Goal: Information Seeking & Learning: Learn about a topic

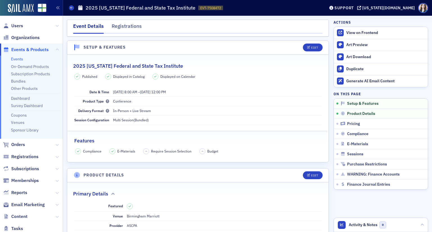
click at [21, 50] on span "Events & Products" at bounding box center [29, 50] width 37 height 6
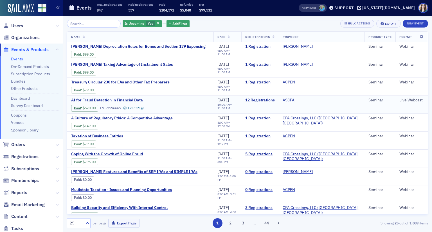
click at [123, 99] on span "AI for Fraud Detection in Financial Data" at bounding box center [118, 100] width 94 height 5
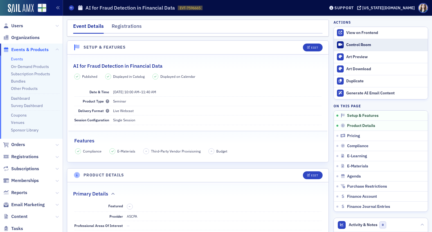
click at [355, 42] on link "Control Room" at bounding box center [381, 45] width 94 height 12
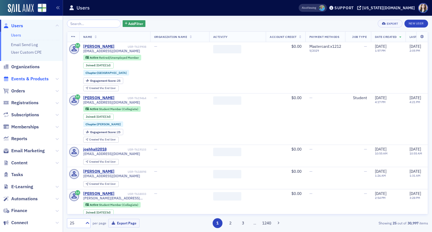
click at [26, 80] on span "Events & Products" at bounding box center [29, 79] width 37 height 6
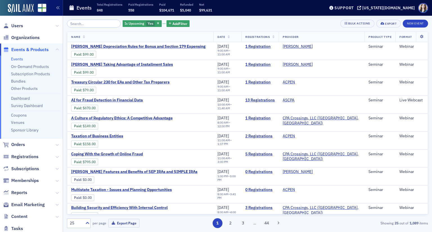
click at [223, 25] on div "Is Upcoming Yes Add Filter Bulk Actions Export New Event" at bounding box center [247, 24] width 361 height 8
click at [148, 22] on span "Yes" at bounding box center [151, 23] width 6 height 4
click at [177, 23] on input "No" at bounding box center [176, 23] width 5 height 5
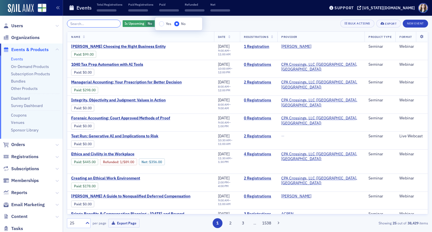
click at [92, 26] on input "search" at bounding box center [94, 24] width 54 height 8
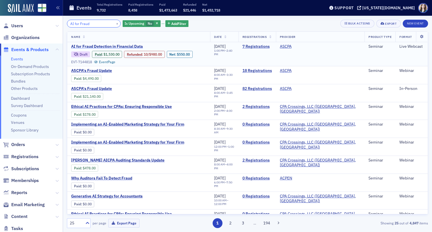
type input "AI for Fraud"
click at [125, 45] on span "AI for Fraud Detection in Financial Data" at bounding box center [118, 46] width 94 height 5
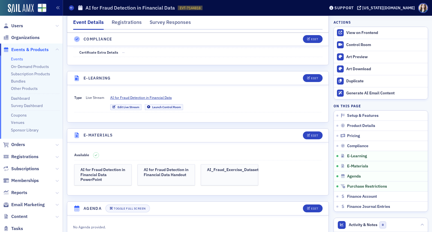
scroll to position [787, 0]
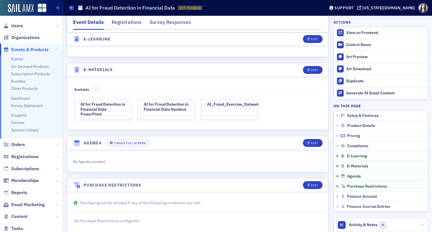
drag, startPoint x: 164, startPoint y: 105, endPoint x: 249, endPoint y: 128, distance: 88.1
click at [174, 109] on h3 "AI for Fraud Detection in Financial Data Handout" at bounding box center [166, 107] width 45 height 10
click at [242, 105] on link "AI_Fraud_Exercise_Dataset" at bounding box center [229, 109] width 57 height 21
click at [106, 104] on h3 "AI for Fraud Detection in Financial Data PowerPoint" at bounding box center [102, 109] width 45 height 15
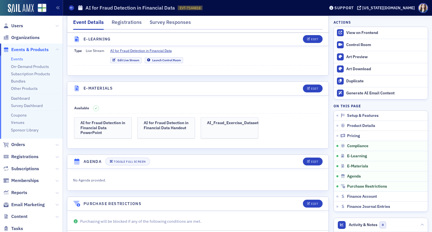
scroll to position [759, 0]
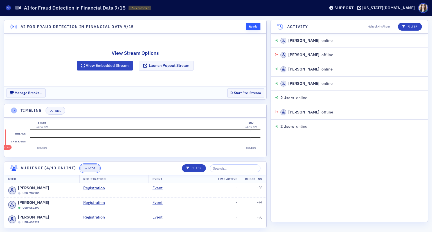
click at [87, 167] on icon "button" at bounding box center [85, 168] width 3 height 3
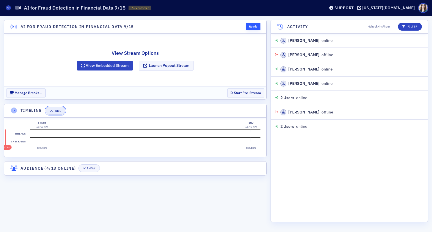
click at [59, 110] on div "Hide" at bounding box center [57, 110] width 7 height 3
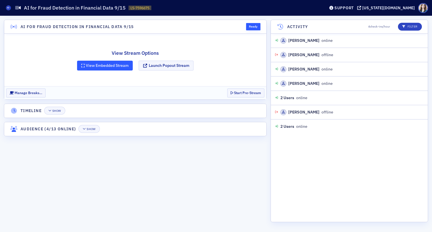
click at [101, 68] on button "View Embedded Stream" at bounding box center [105, 66] width 56 height 10
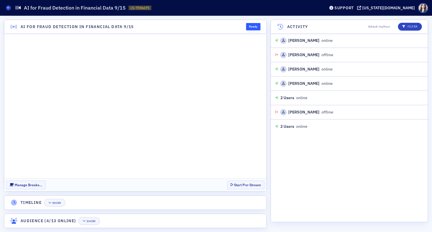
click at [212, 183] on section "Manage Breaks… Start Pre-Stream" at bounding box center [135, 184] width 262 height 13
click at [223, 183] on section "Manage Breaks… Start Pre-Stream" at bounding box center [135, 184] width 262 height 13
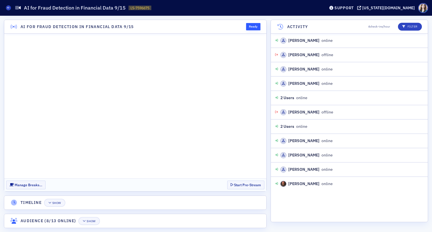
click at [224, 182] on section "Manage Breaks… Start Pre-Stream" at bounding box center [135, 184] width 262 height 13
click at [206, 196] on header "Timeline Show" at bounding box center [135, 203] width 262 height 14
click at [261, 23] on header "AI for Fraud Detection in Financial Data 9/15 Ready" at bounding box center [135, 27] width 262 height 14
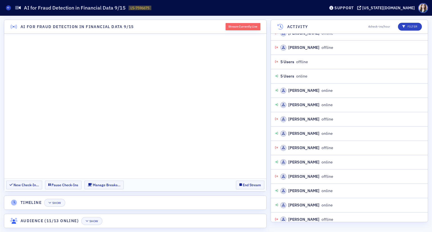
scroll to position [1368, 0]
click at [226, 183] on section "New Check-In… Pause Check-Ins Manage Breaks… End Stream" at bounding box center [135, 184] width 262 height 13
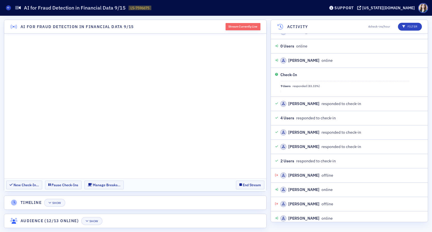
scroll to position [1556, 0]
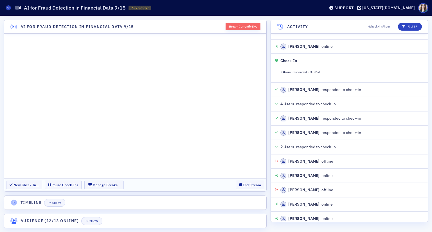
click at [226, 185] on section "New Check-In… Pause Check-Ins Manage Breaks… End Stream" at bounding box center [135, 184] width 262 height 13
click at [57, 203] on div "Show" at bounding box center [56, 202] width 9 height 3
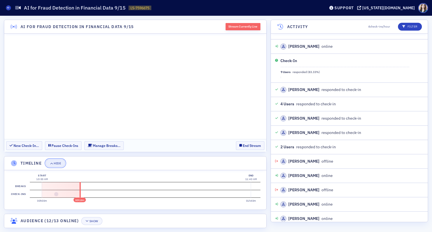
click at [59, 163] on div "Hide" at bounding box center [57, 163] width 7 height 3
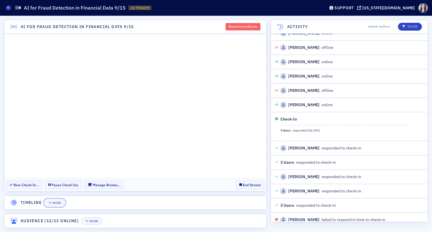
scroll to position [1713, 0]
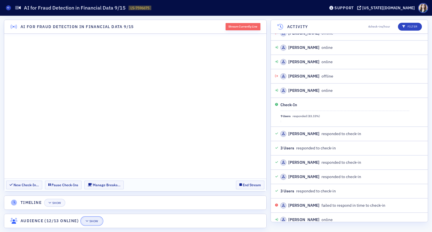
click at [96, 222] on div "Show" at bounding box center [93, 221] width 9 height 3
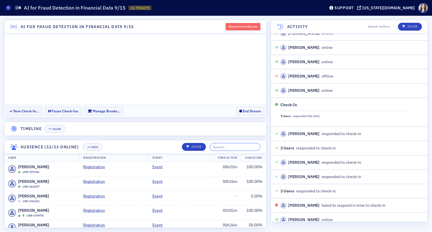
click at [240, 149] on input "search" at bounding box center [235, 147] width 51 height 8
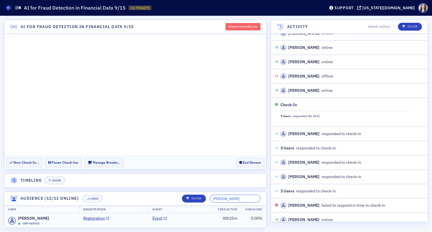
type input "[PERSON_NAME]"
click at [250, 223] on td "0.00 %" at bounding box center [253, 221] width 25 height 14
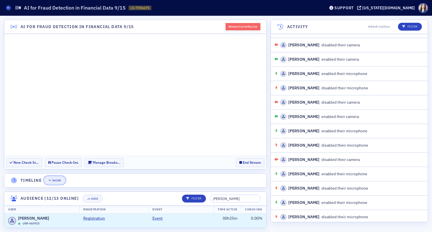
click at [56, 181] on div "Show" at bounding box center [56, 180] width 9 height 3
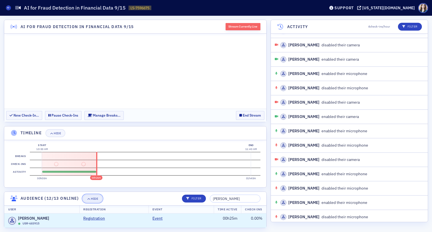
click at [101, 199] on button "Hide" at bounding box center [93, 199] width 20 height 8
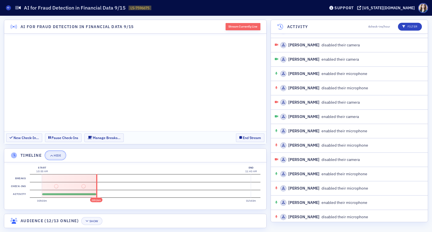
click at [53, 158] on button "Hide" at bounding box center [56, 155] width 20 height 8
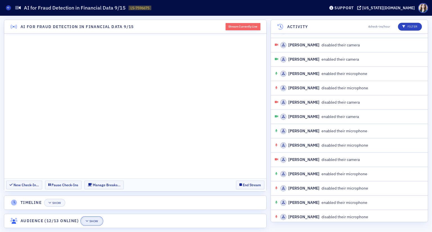
click at [92, 220] on div "Show" at bounding box center [93, 221] width 9 height 3
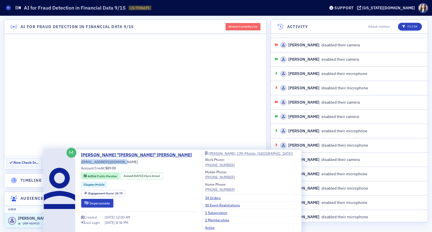
drag, startPoint x: 81, startPoint y: 162, endPoint x: 124, endPoint y: 161, distance: 42.4
click at [124, 161] on div "Michael "Mike" Reibling mcr@mikereiblingcpa.com Account Credit: $89.00 Active P…" at bounding box center [138, 191] width 115 height 78
copy span "mcr@mikereiblingcpa.com"
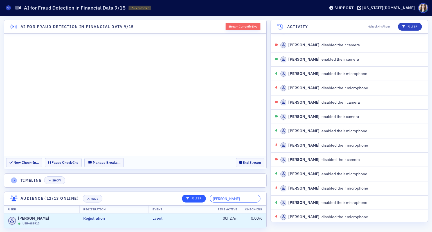
drag, startPoint x: 235, startPoint y: 199, endPoint x: 203, endPoint y: 201, distance: 32.6
click at [203, 201] on div "Filter Mike R" at bounding box center [219, 199] width 82 height 8
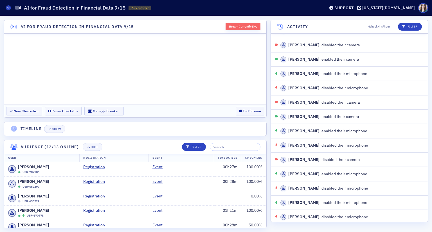
click at [160, 143] on header "Audience (12/13 online) Hide Filter" at bounding box center [135, 147] width 262 height 14
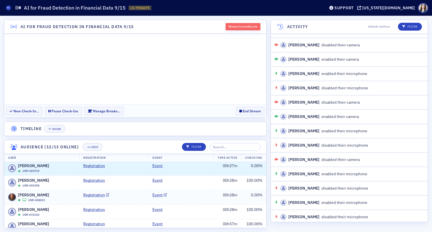
scroll to position [112, 0]
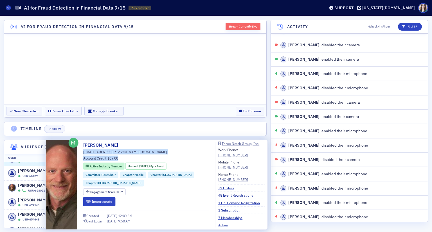
drag, startPoint x: 83, startPoint y: 153, endPoint x: 148, endPoint y: 149, distance: 64.7
click at [148, 149] on div "Marc Hamilton marc.hamilton@3notch.com Account Credit: $69.00 Active Industry M…" at bounding box center [146, 185] width 126 height 86
click at [129, 155] on div "Marc Hamilton marc.hamilton@3notch.com Account Credit: $69.00 Active Industry M…" at bounding box center [146, 185] width 126 height 86
drag, startPoint x: 83, startPoint y: 152, endPoint x: 127, endPoint y: 151, distance: 43.6
click at [127, 151] on div "Marc Hamilton marc.hamilton@3notch.com Account Credit: $69.00 Active Industry M…" at bounding box center [146, 185] width 126 height 86
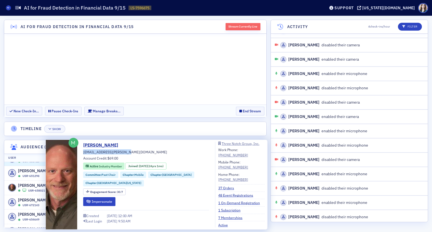
copy span "marc.hamilton@3notch.com"
click at [133, 136] on section "AI for Fraud Detection in Financial Data 9/15 Stream Currently Live New Check-I…" at bounding box center [135, 124] width 262 height 208
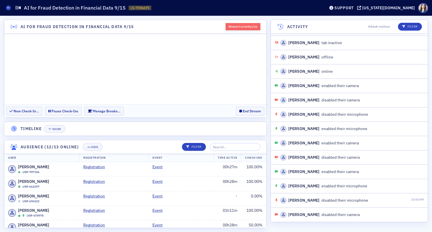
scroll to position [0, 0]
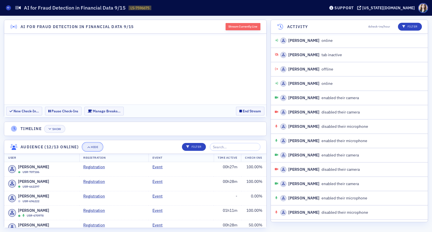
click at [98, 148] on div "Hide" at bounding box center [94, 147] width 7 height 3
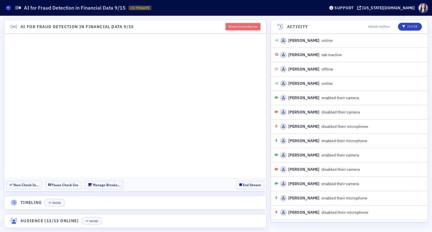
click at [205, 205] on header "Timeline Show" at bounding box center [135, 203] width 262 height 14
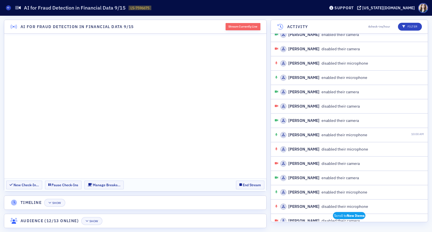
scroll to position [139, 0]
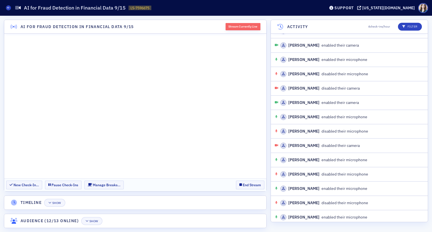
click at [229, 182] on section "New Check-In… Pause Check-Ins Manage Breaks… End Stream" at bounding box center [135, 184] width 262 height 13
click at [122, 183] on section "New Check-In… Pause Check-Ins Manage Breaks… End Stream" at bounding box center [135, 184] width 262 height 13
click at [92, 222] on div "Show" at bounding box center [93, 221] width 9 height 3
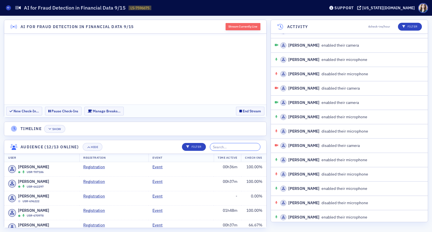
click at [234, 148] on input "search" at bounding box center [235, 147] width 51 height 8
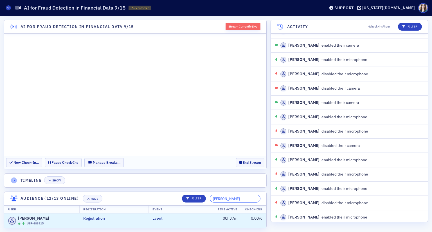
type input "Mike R"
click at [167, 195] on header "Audience (12/13 online) Hide Filter Mike R" at bounding box center [135, 199] width 262 height 14
click at [54, 179] on div "Show" at bounding box center [56, 180] width 9 height 3
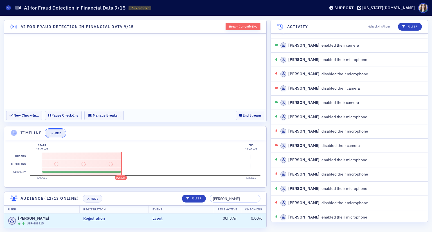
click at [56, 133] on div "Hide" at bounding box center [57, 133] width 7 height 3
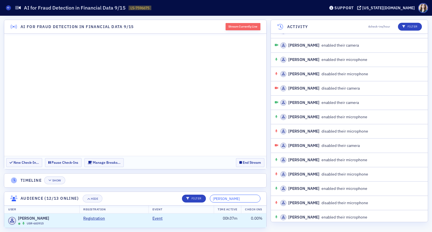
drag, startPoint x: 247, startPoint y: 199, endPoint x: 212, endPoint y: 201, distance: 35.2
click at [212, 201] on div "Filter Mike R" at bounding box center [219, 199] width 82 height 8
click at [229, 179] on header "Timeline Show" at bounding box center [135, 181] width 262 height 14
click at [53, 179] on span "Show" at bounding box center [54, 180] width 13 height 3
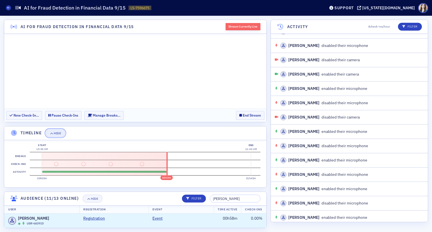
drag, startPoint x: 57, startPoint y: 133, endPoint x: 53, endPoint y: 99, distance: 33.9
click at [57, 133] on div "Hide" at bounding box center [57, 133] width 7 height 3
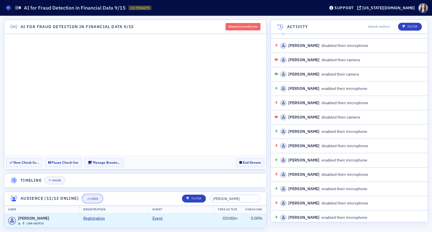
click at [98, 199] on div "Hide" at bounding box center [94, 198] width 7 height 3
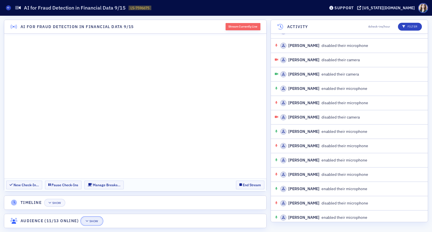
click at [97, 223] on button "Show" at bounding box center [91, 221] width 21 height 8
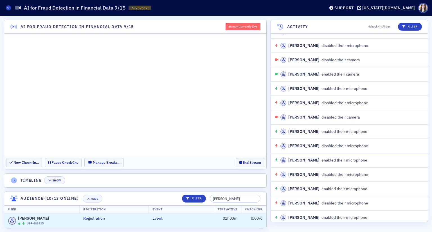
click at [212, 157] on section "New Check-In… Pause Check-Ins Manage Breaks… End Stream" at bounding box center [135, 162] width 262 height 13
click at [228, 160] on section "New Check-In… Pause Check-Ins Manage Breaks… End Stream" at bounding box center [135, 162] width 262 height 13
click at [218, 21] on header "AI for Fraud Detection in Financial Data 9/15 Stream Currently Live" at bounding box center [135, 27] width 262 height 14
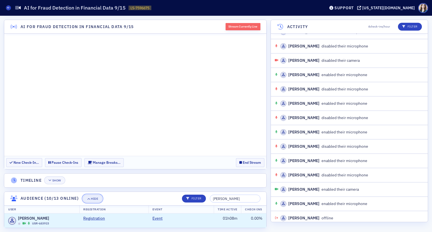
click at [90, 198] on icon "button" at bounding box center [88, 198] width 3 height 3
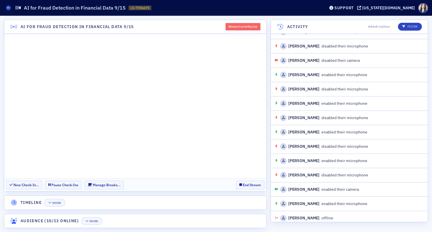
click at [155, 203] on header "Timeline Show" at bounding box center [135, 203] width 262 height 14
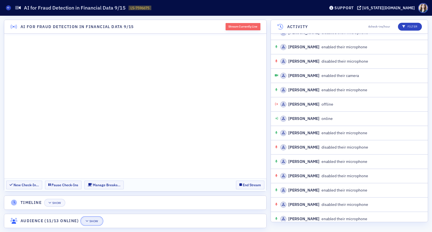
click at [89, 220] on icon "button" at bounding box center [86, 221] width 3 height 3
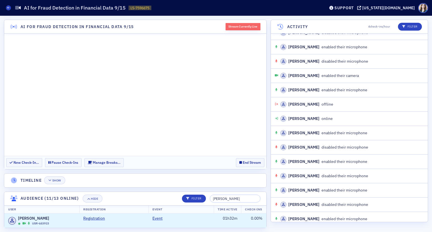
click at [139, 201] on header "Audience (11/13 online) Hide Filter Mike R" at bounding box center [135, 199] width 262 height 14
click at [96, 198] on div "Hide" at bounding box center [94, 198] width 7 height 3
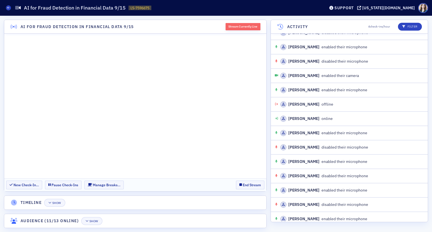
click at [102, 203] on header "Timeline Show" at bounding box center [135, 203] width 262 height 14
click at [97, 218] on button "Show" at bounding box center [91, 221] width 21 height 8
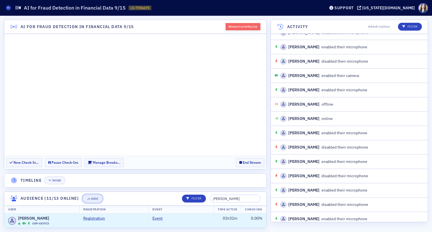
click at [102, 199] on button "Hide" at bounding box center [93, 199] width 20 height 8
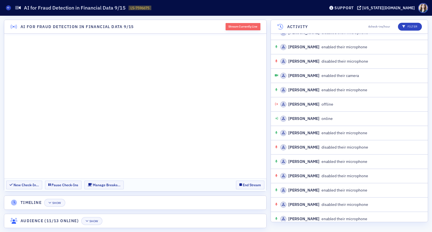
click at [181, 204] on header "Timeline Show" at bounding box center [135, 203] width 262 height 14
click at [244, 186] on button "End Stream" at bounding box center [250, 185] width 28 height 9
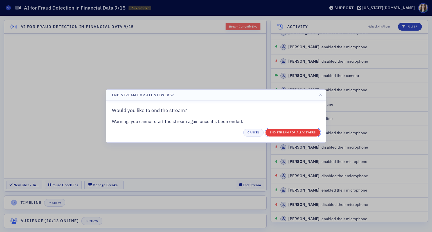
click at [279, 132] on button "End Stream for all Viewers" at bounding box center [292, 133] width 55 height 8
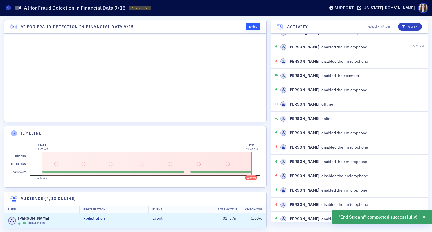
scroll to position [352, 0]
click at [188, 171] on section "Activity" at bounding box center [145, 172] width 230 height 8
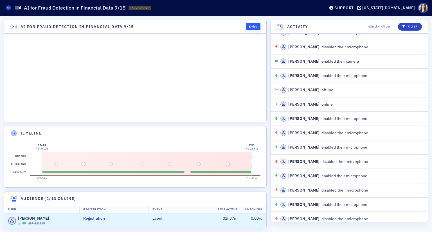
scroll to position [366, 0]
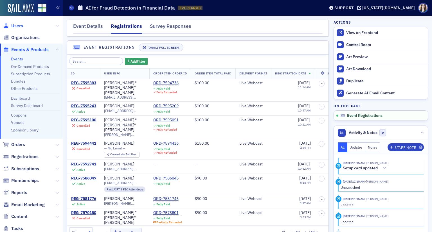
scroll to position [4, 0]
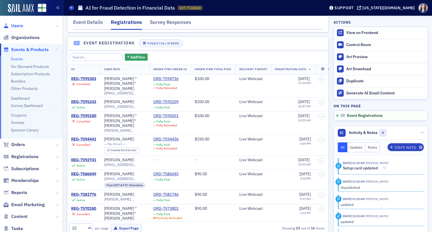
click at [15, 26] on span "Users" at bounding box center [17, 26] width 12 height 6
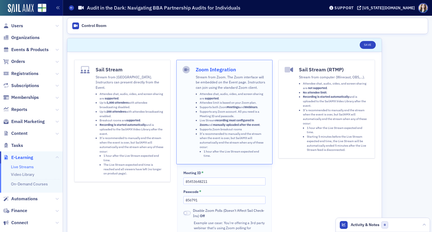
scroll to position [28, 0]
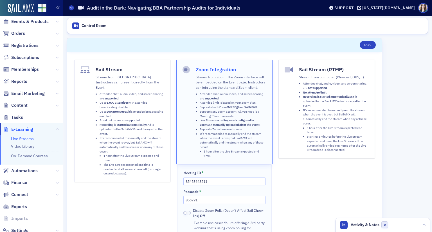
click at [19, 129] on span "E-Learning" at bounding box center [22, 129] width 22 height 6
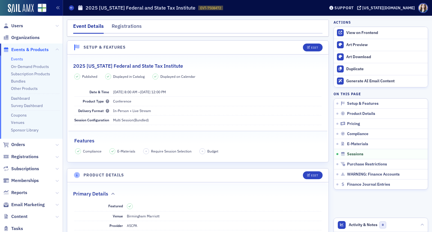
scroll to position [1215, 0]
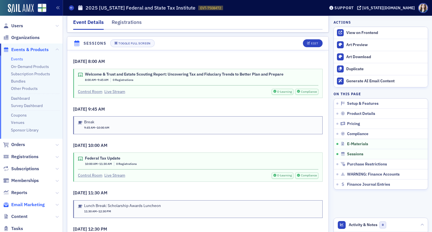
click at [30, 207] on span "Email Marketing" at bounding box center [27, 205] width 33 height 6
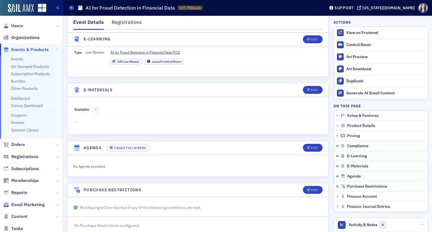
scroll to position [731, 0]
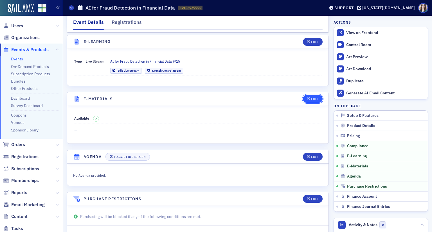
click at [311, 98] on div "Edit" at bounding box center [314, 99] width 7 height 3
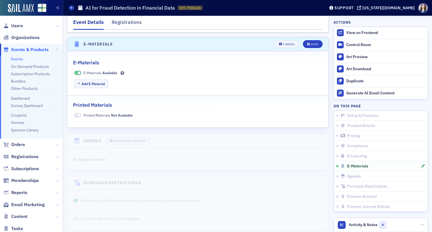
scroll to position [787, 0]
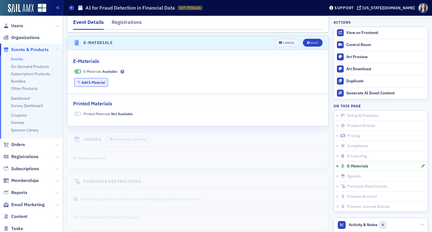
click at [94, 80] on button "Add E-Material" at bounding box center [91, 82] width 34 height 9
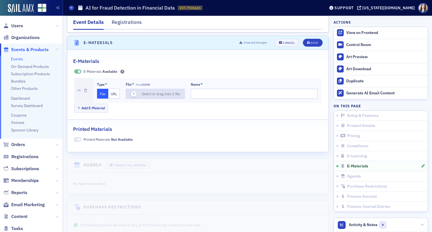
click at [131, 92] on icon "button" at bounding box center [133, 93] width 5 height 5
type input "AI-for-Fraud-Detection-in-Financial-Data-Handout"
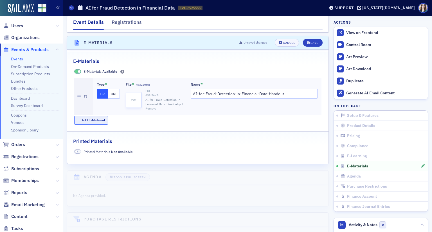
click at [100, 117] on button "Add E-Material" at bounding box center [91, 120] width 34 height 9
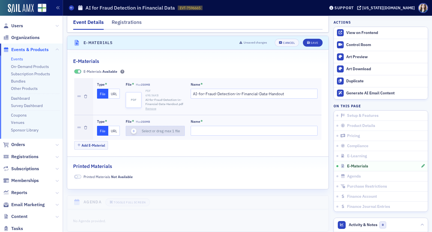
click at [136, 129] on icon "button" at bounding box center [133, 131] width 5 height 5
type input "AI_Fraud_Exercise_Dataset"
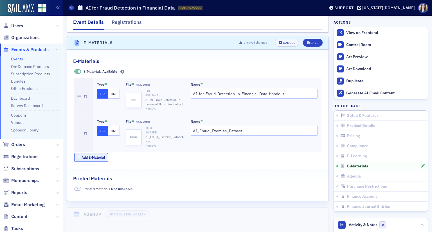
click at [91, 158] on button "Add E-Material" at bounding box center [91, 157] width 34 height 9
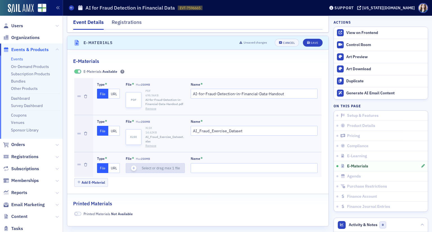
click at [154, 165] on div "Select or drag max 1 file" at bounding box center [163, 167] width 42 height 5
type input "AI-for-Fraud-Detection-in-Financial-Data-PowerPoint"
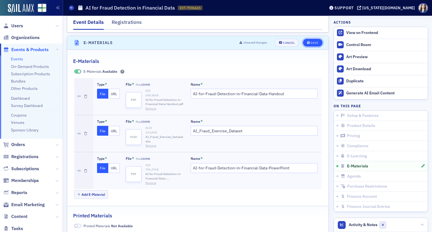
click at [310, 41] on div "Save" at bounding box center [314, 42] width 8 height 3
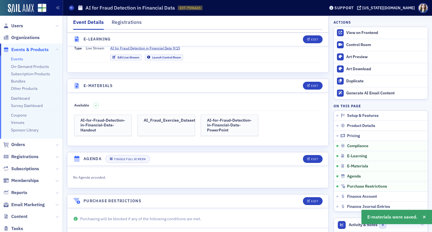
scroll to position [702, 0]
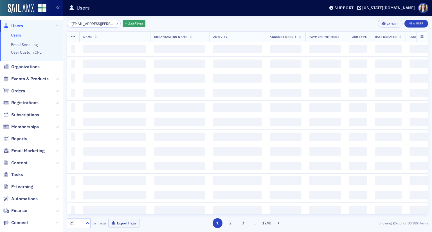
scroll to position [0, 56]
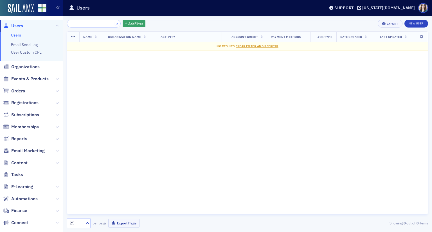
type input ""[EMAIL_ADDRESS][PERSON_NAME][DOMAIN_NAME]" <[DOMAIN_NAME][EMAIL_ADDRESS][PERSO…"
click at [115, 24] on button "×" at bounding box center [117, 23] width 5 height 5
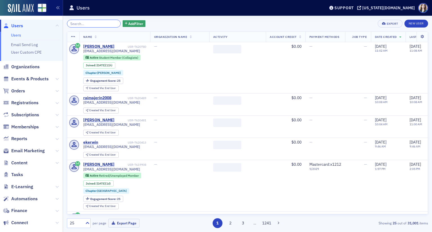
click at [104, 24] on input "search" at bounding box center [94, 24] width 54 height 8
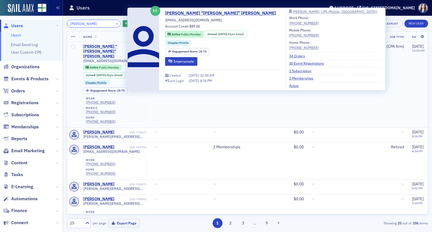
type input "[PERSON_NAME]"
click at [92, 46] on div "[PERSON_NAME] "[PERSON_NAME]" [PERSON_NAME]" at bounding box center [105, 51] width 45 height 15
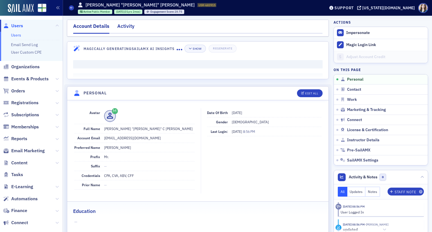
click at [128, 27] on div "Activity" at bounding box center [125, 27] width 17 height 10
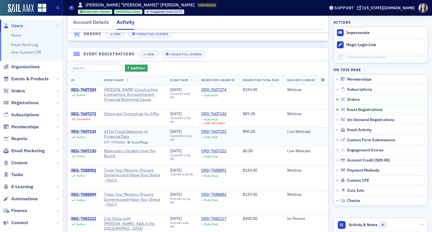
click at [86, 134] on div "REG-7607243" at bounding box center [83, 131] width 25 height 5
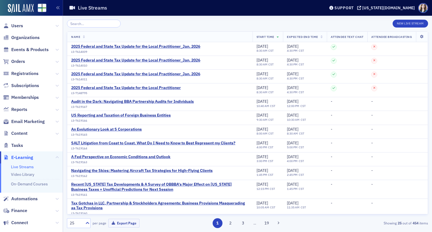
scroll to position [28, 0]
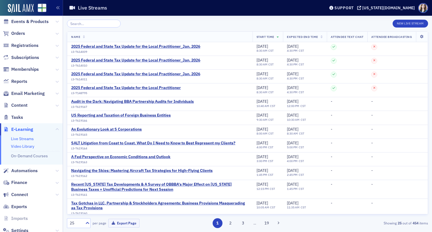
click at [26, 148] on link "Video Library" at bounding box center [22, 146] width 23 height 5
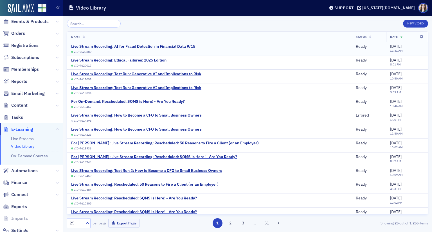
click at [121, 47] on div "Live Stream Recording: AI for Fraud Detection in Financial Data 9/15" at bounding box center [133, 46] width 124 height 5
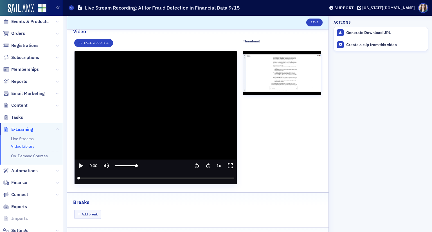
scroll to position [56, 0]
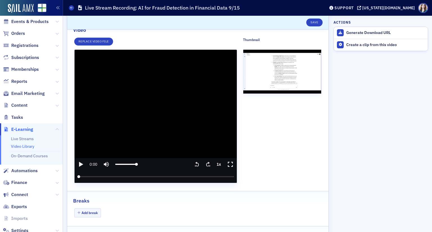
click at [80, 168] on media-play-button "Play" at bounding box center [80, 164] width 12 height 12
click at [162, 151] on video "video player" at bounding box center [155, 116] width 162 height 133
drag, startPoint x: 80, startPoint y: 176, endPoint x: 83, endPoint y: 176, distance: 3.1
click at [83, 176] on input "seek" at bounding box center [155, 177] width 157 height 12
click at [80, 165] on div "Play Time Mute Volume Seek backward Seek forward Playback rate Fullscreen Progr…" at bounding box center [155, 170] width 162 height 25
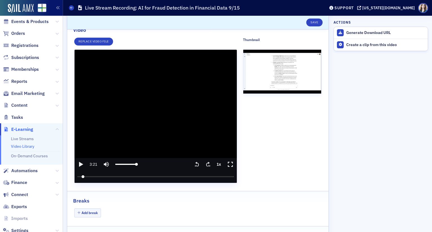
click at [80, 165] on icon "play" at bounding box center [81, 164] width 4 height 5
click at [89, 174] on input "seek" at bounding box center [155, 177] width 157 height 12
click at [79, 164] on icon "pause" at bounding box center [80, 164] width 3 height 4
click at [79, 164] on icon "play" at bounding box center [81, 164] width 4 height 5
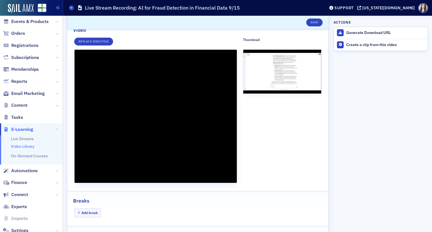
type input "499.226757000191"
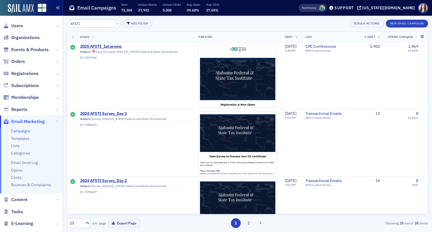
type input "AFSTI"
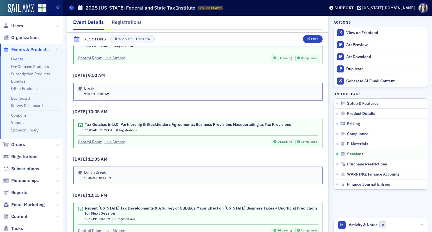
scroll to position [1300, 0]
